Goal: Check status: Check status

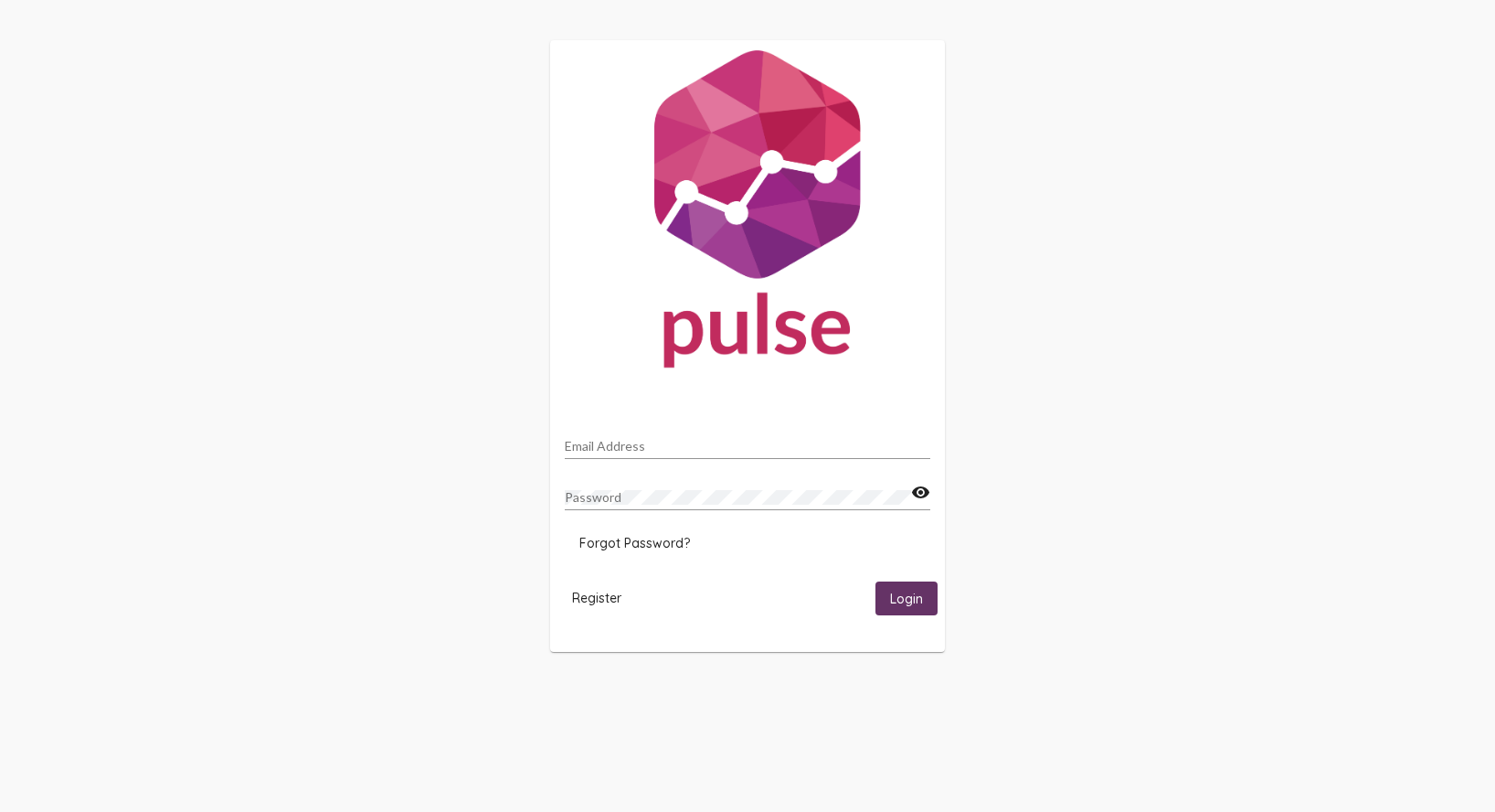
type input "[EMAIL_ADDRESS][DOMAIN_NAME]"
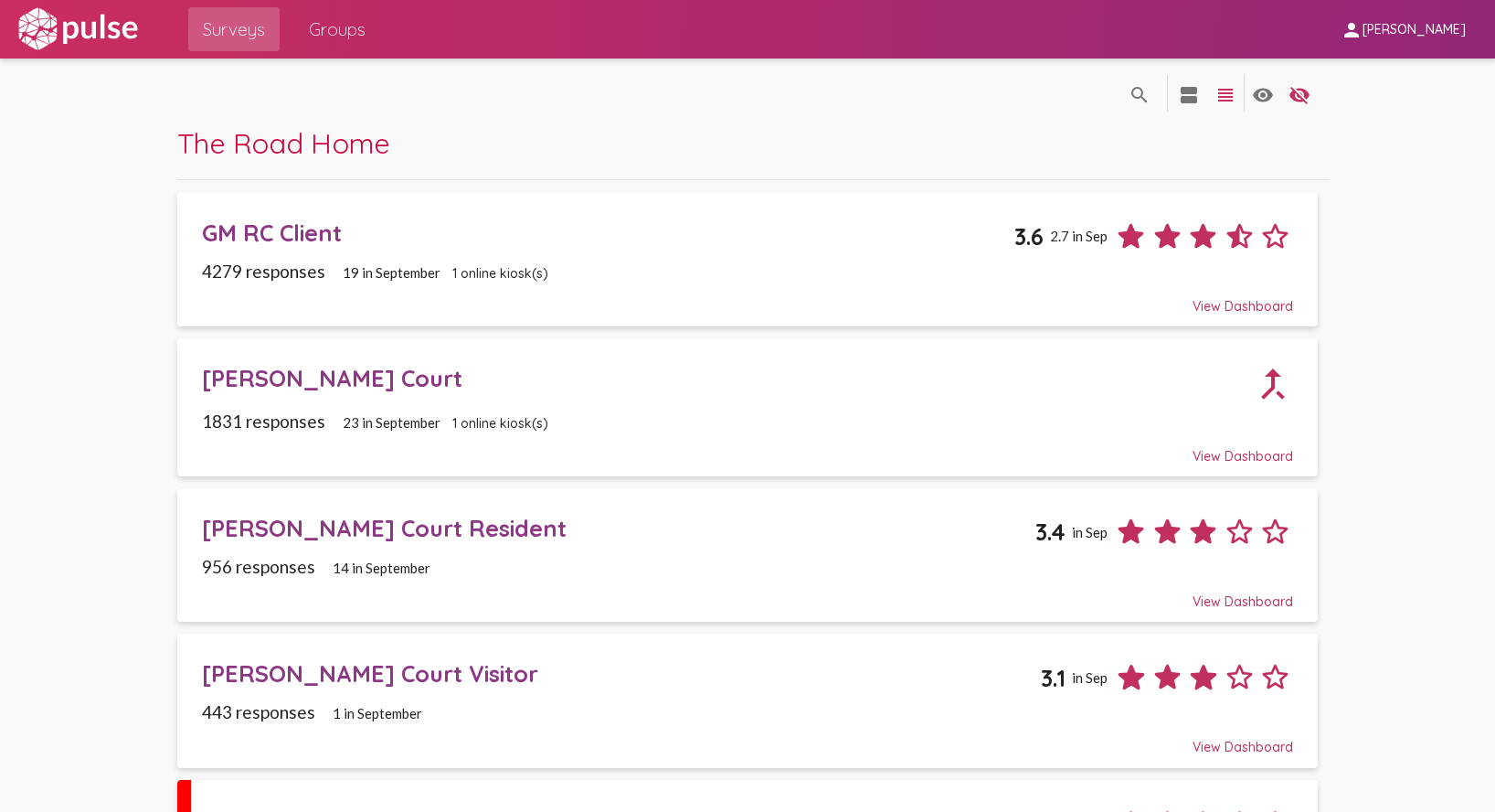
click at [359, 238] on div "GM RC Client" at bounding box center [608, 232] width 813 height 28
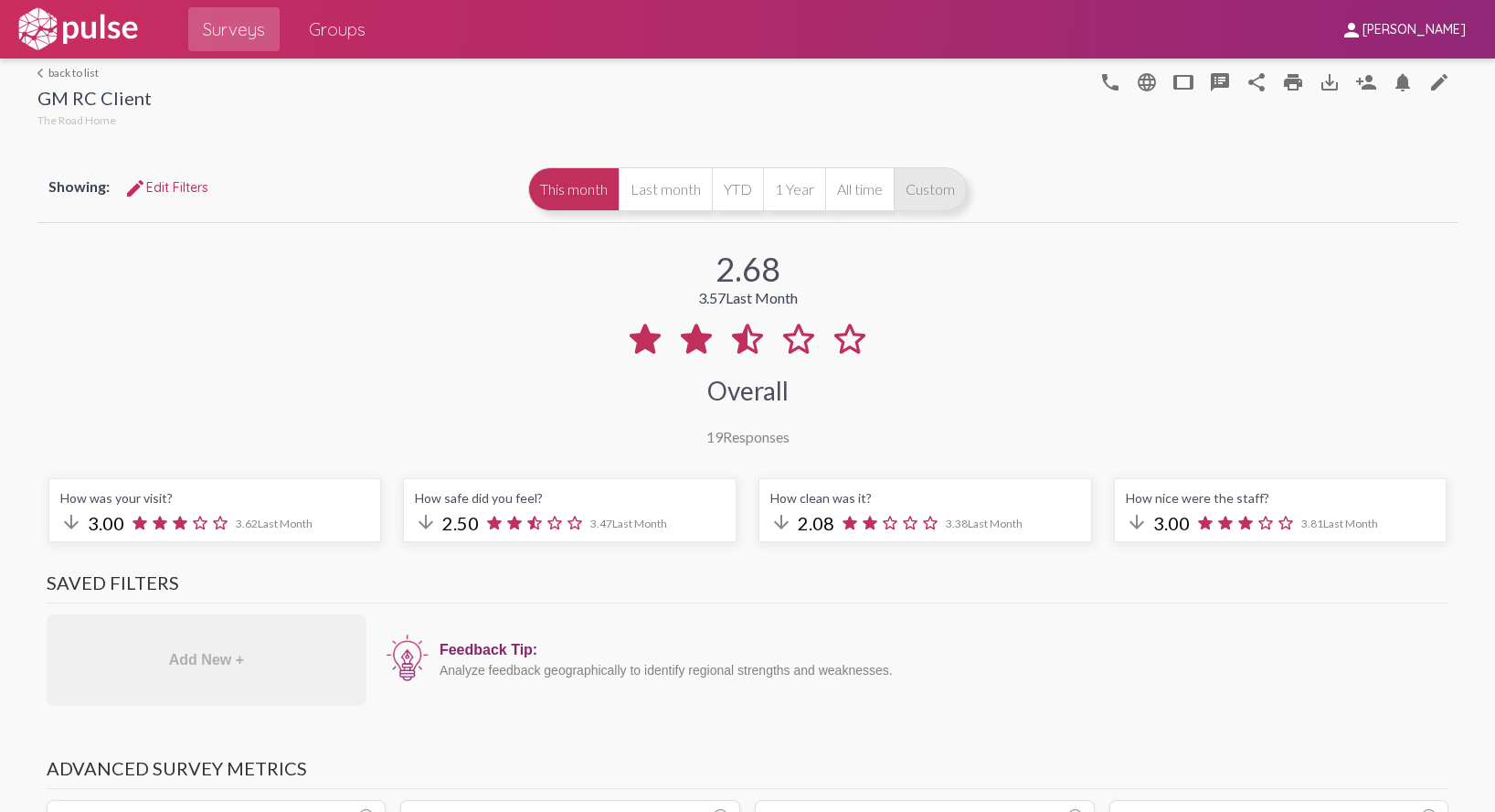
click at [940, 179] on button "Custom" at bounding box center [930, 189] width 73 height 44
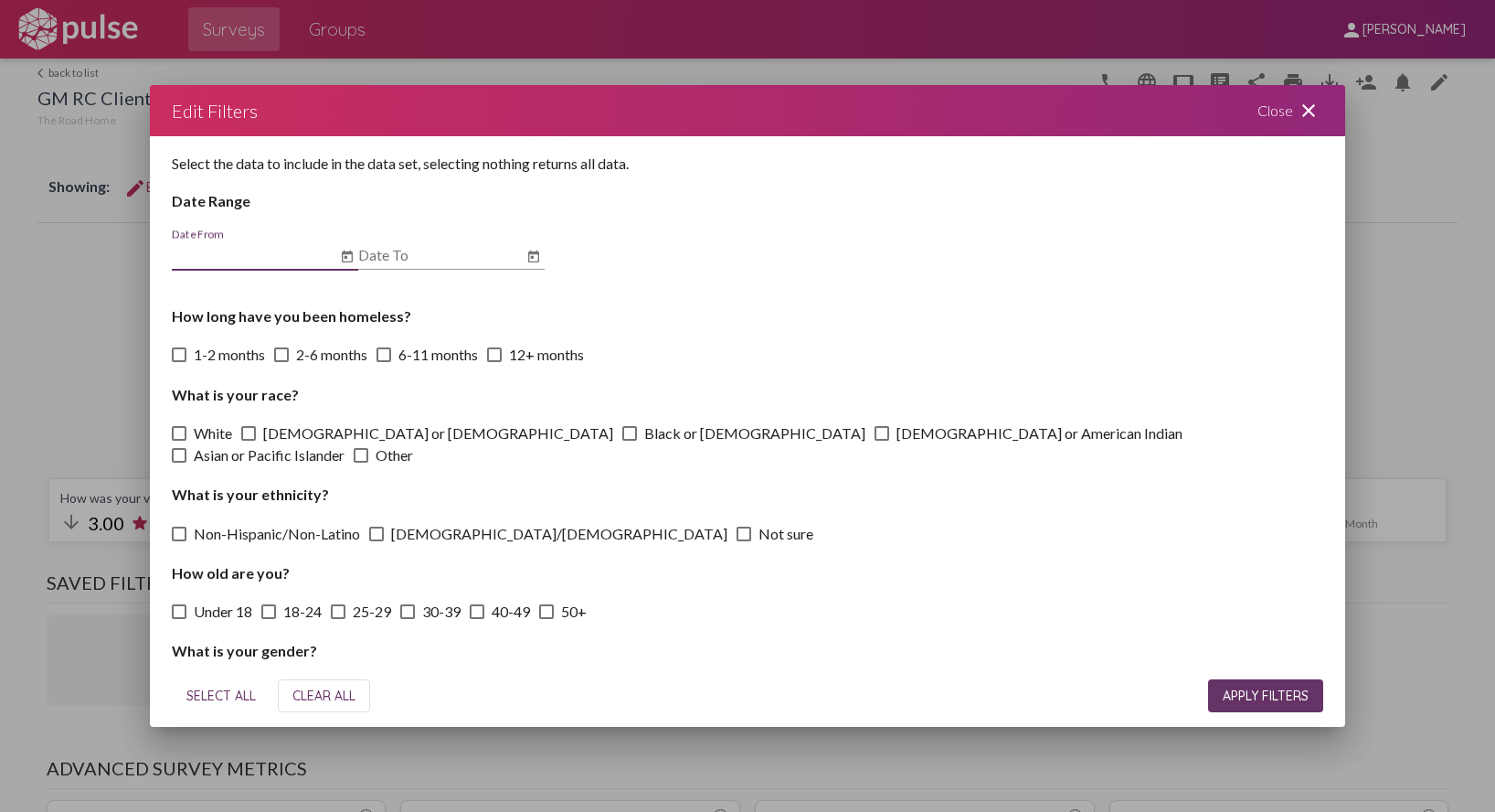
click at [352, 257] on icon "Open calendar" at bounding box center [348, 256] width 11 height 12
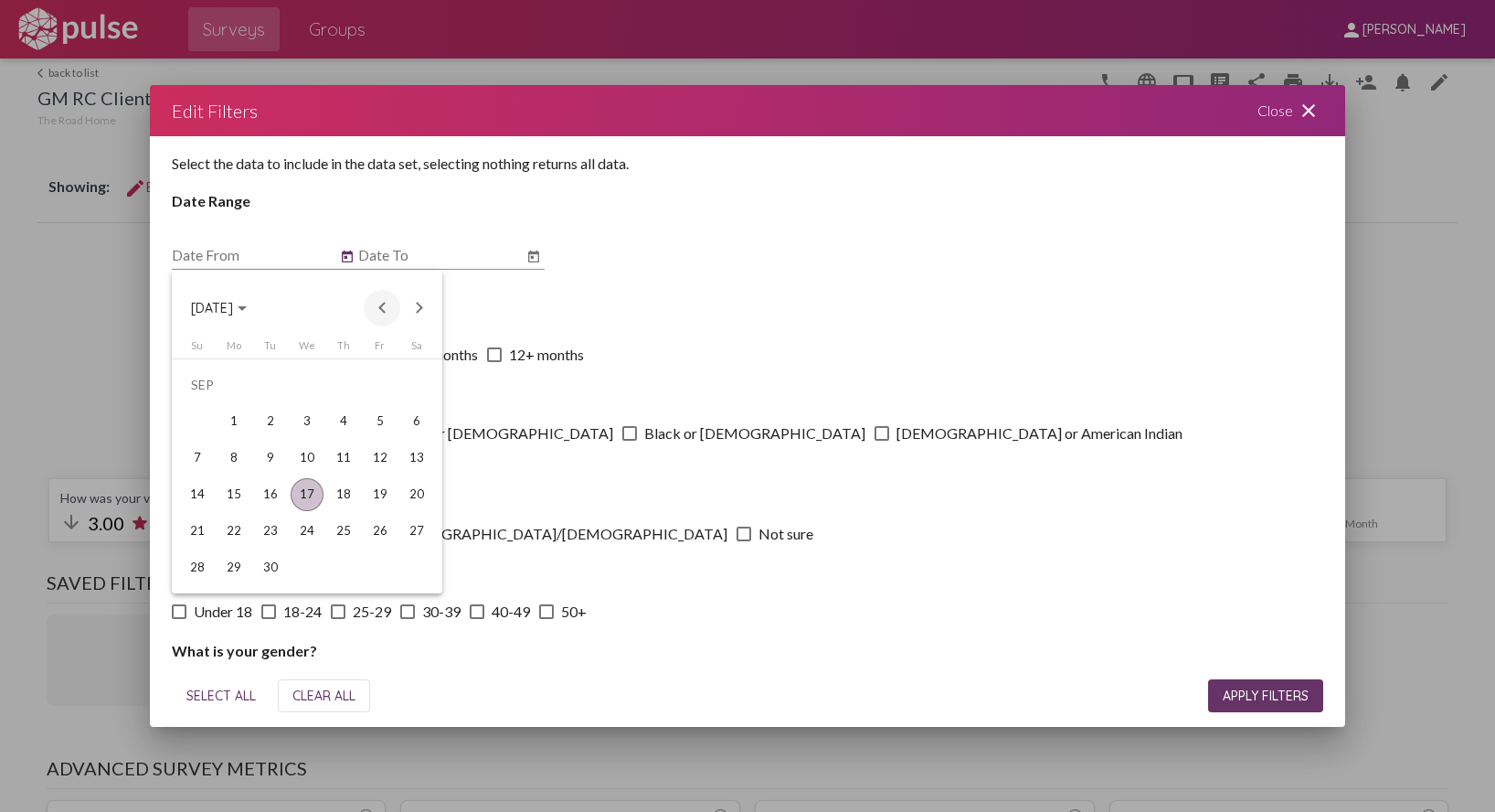
click at [381, 304] on button "Previous month" at bounding box center [382, 308] width 36 height 36
click at [271, 424] on div "1" at bounding box center [269, 421] width 33 height 33
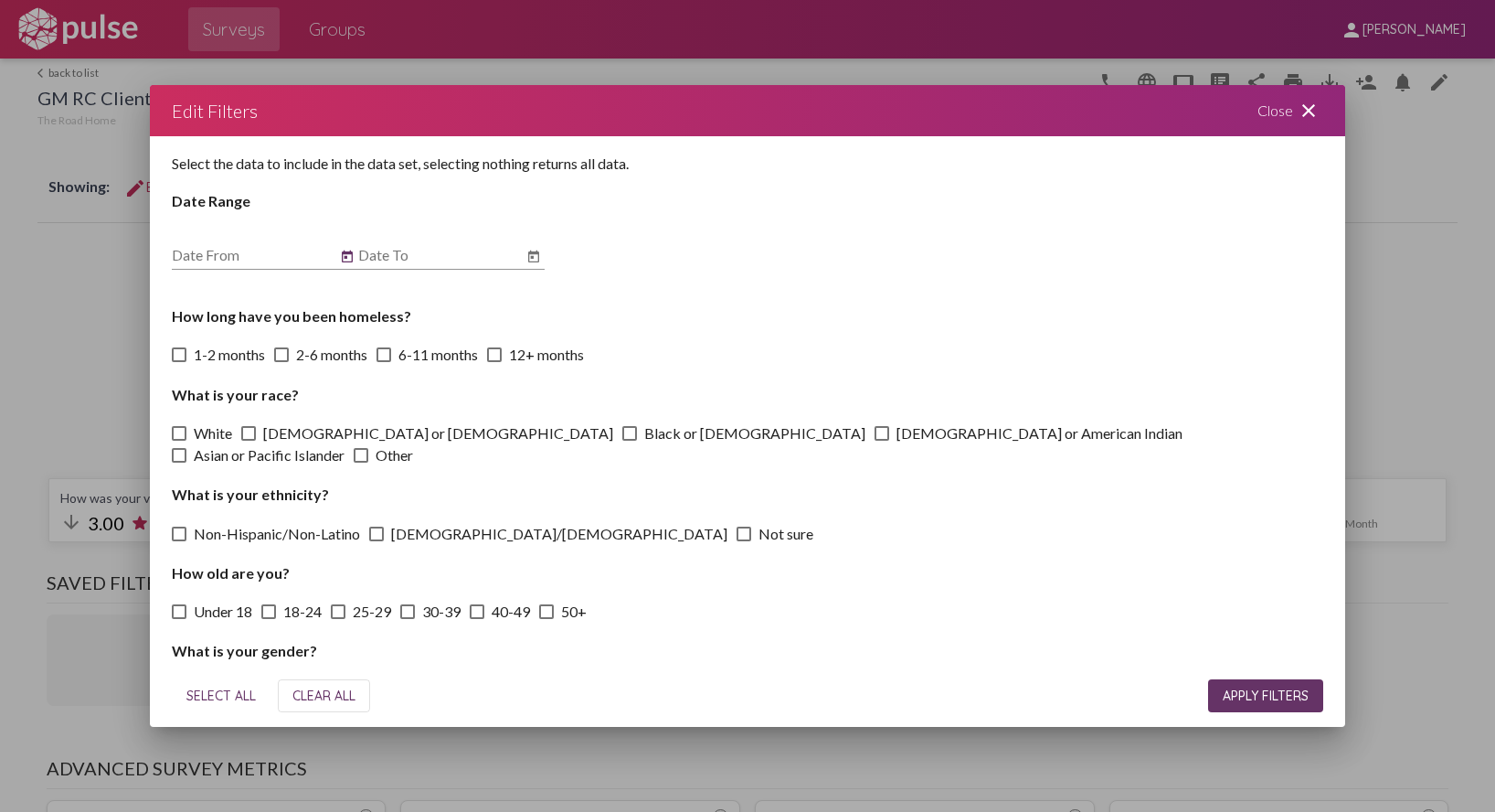
type input "[DATE]"
click at [541, 254] on button "Open calendar" at bounding box center [534, 257] width 22 height 22
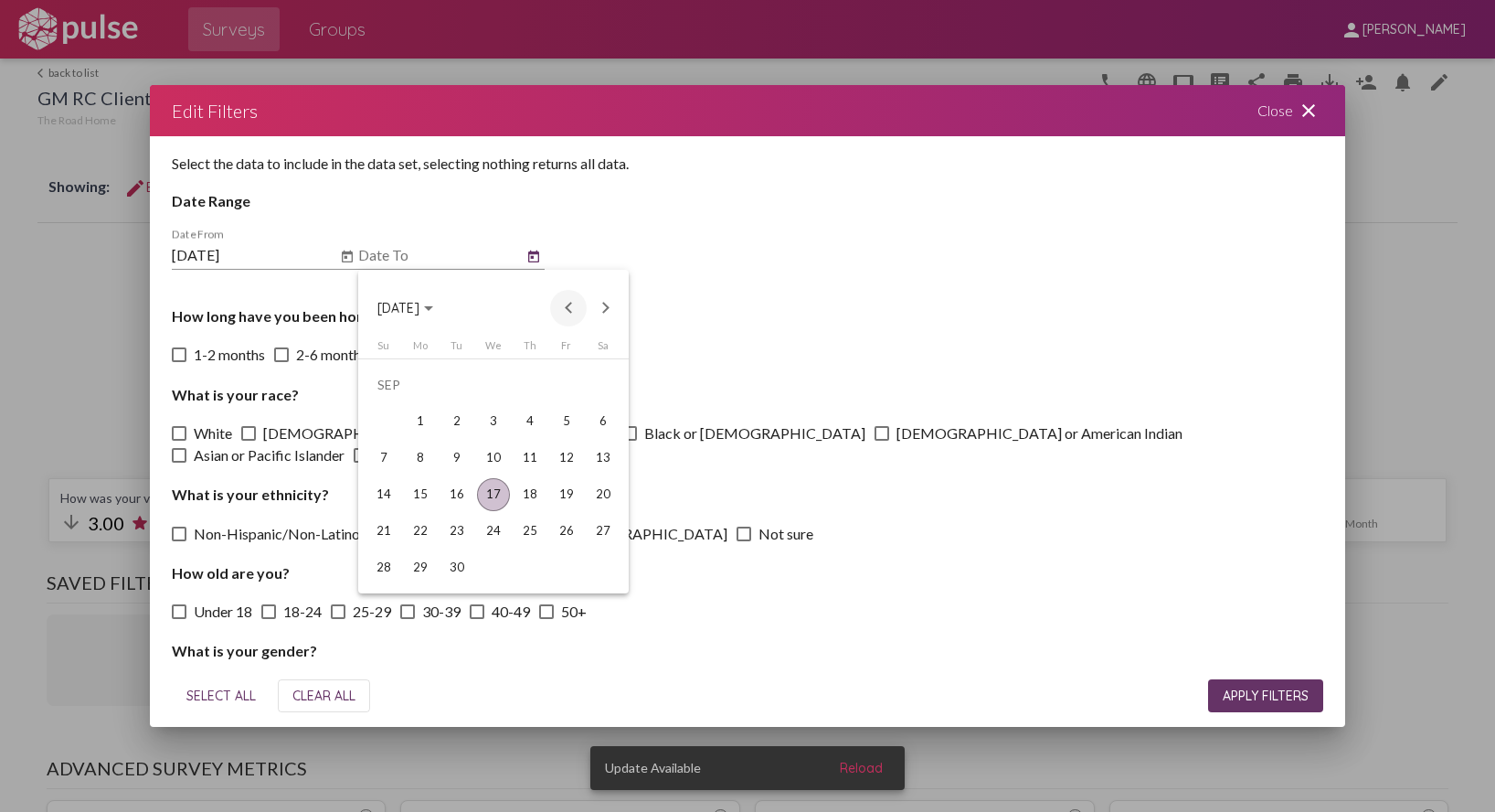
click at [567, 308] on button "Previous month" at bounding box center [568, 308] width 36 height 36
click at [535, 571] on div "31" at bounding box center [530, 567] width 33 height 33
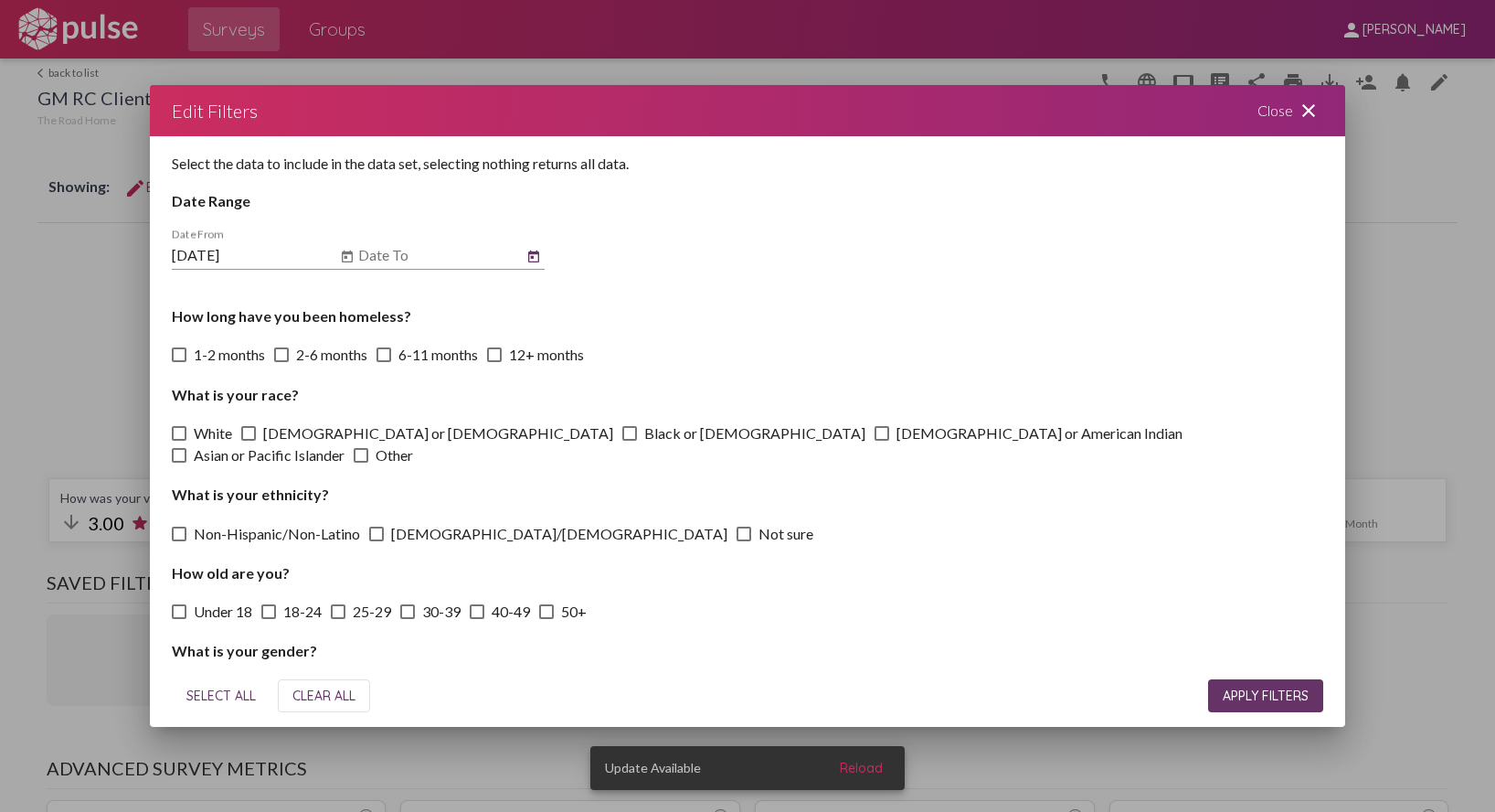
type input "[DATE]"
click at [1240, 677] on div "SELECT ALL CLEAR ALL APPLY FILTERS" at bounding box center [748, 695] width 1152 height 62
click at [1239, 695] on span "APPLY FILTERS" at bounding box center [1266, 696] width 85 height 17
